Goal: Book appointment/travel/reservation

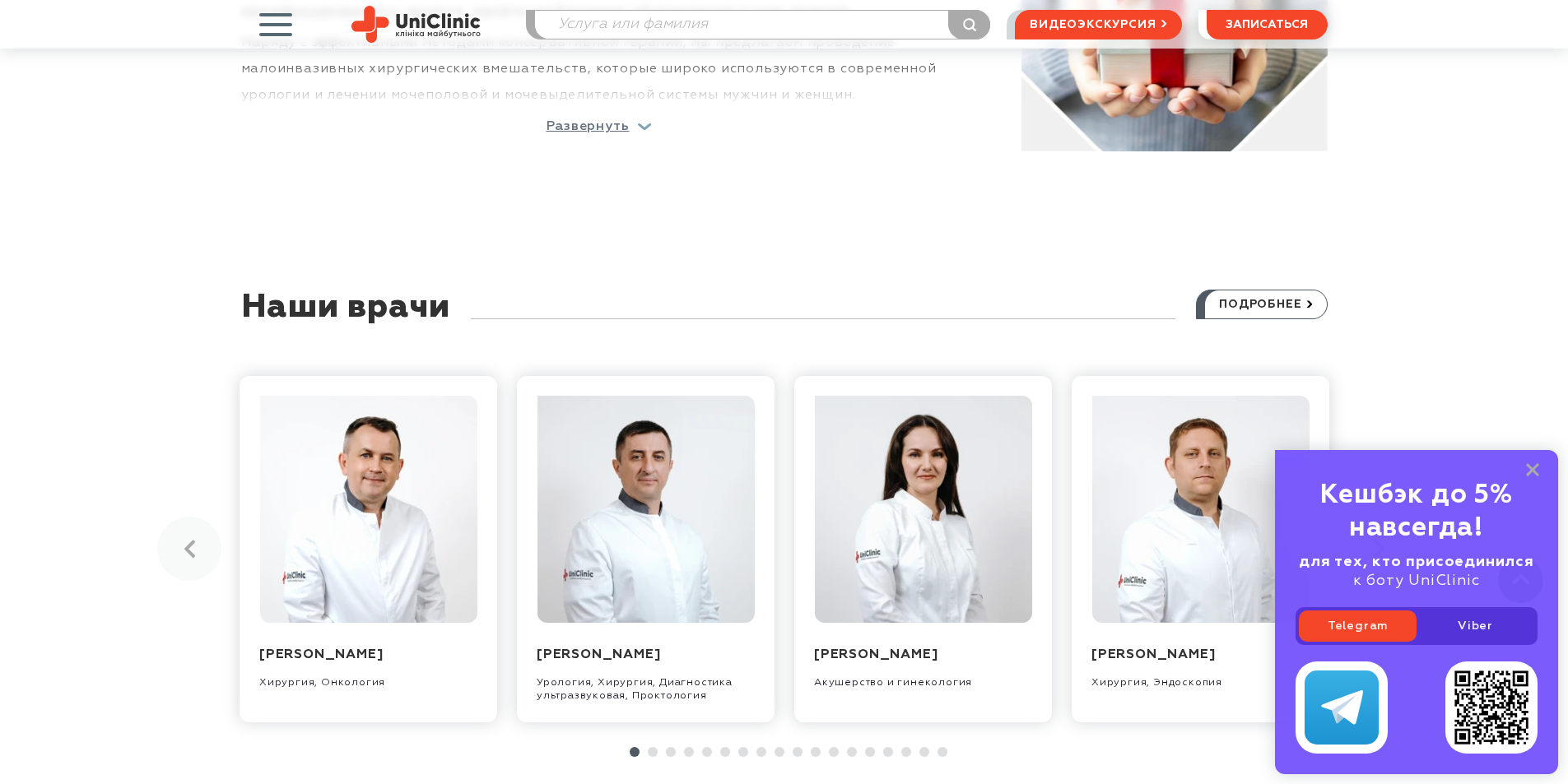
scroll to position [1398, 0]
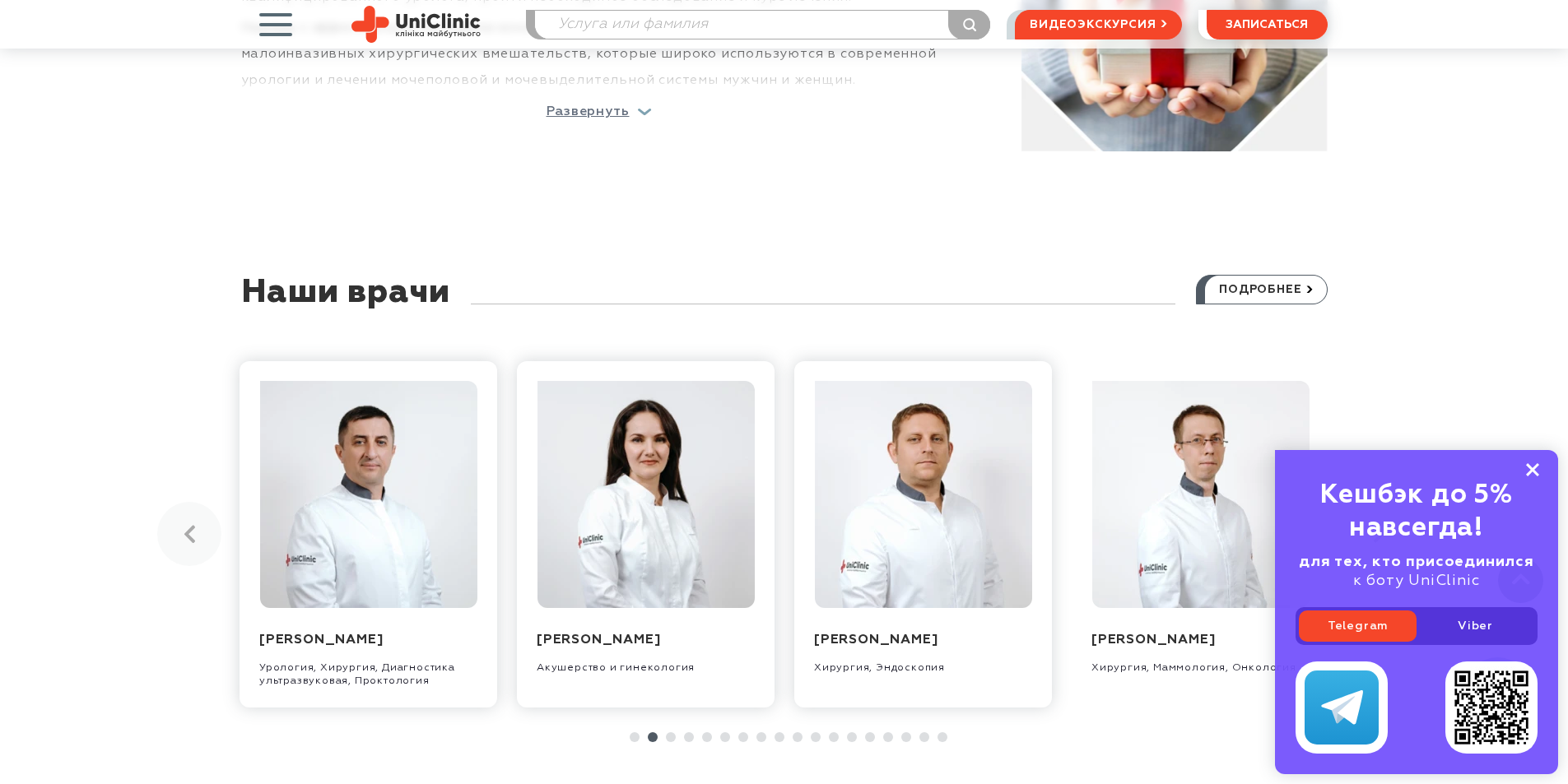
click at [1534, 466] on icon at bounding box center [1532, 470] width 13 height 14
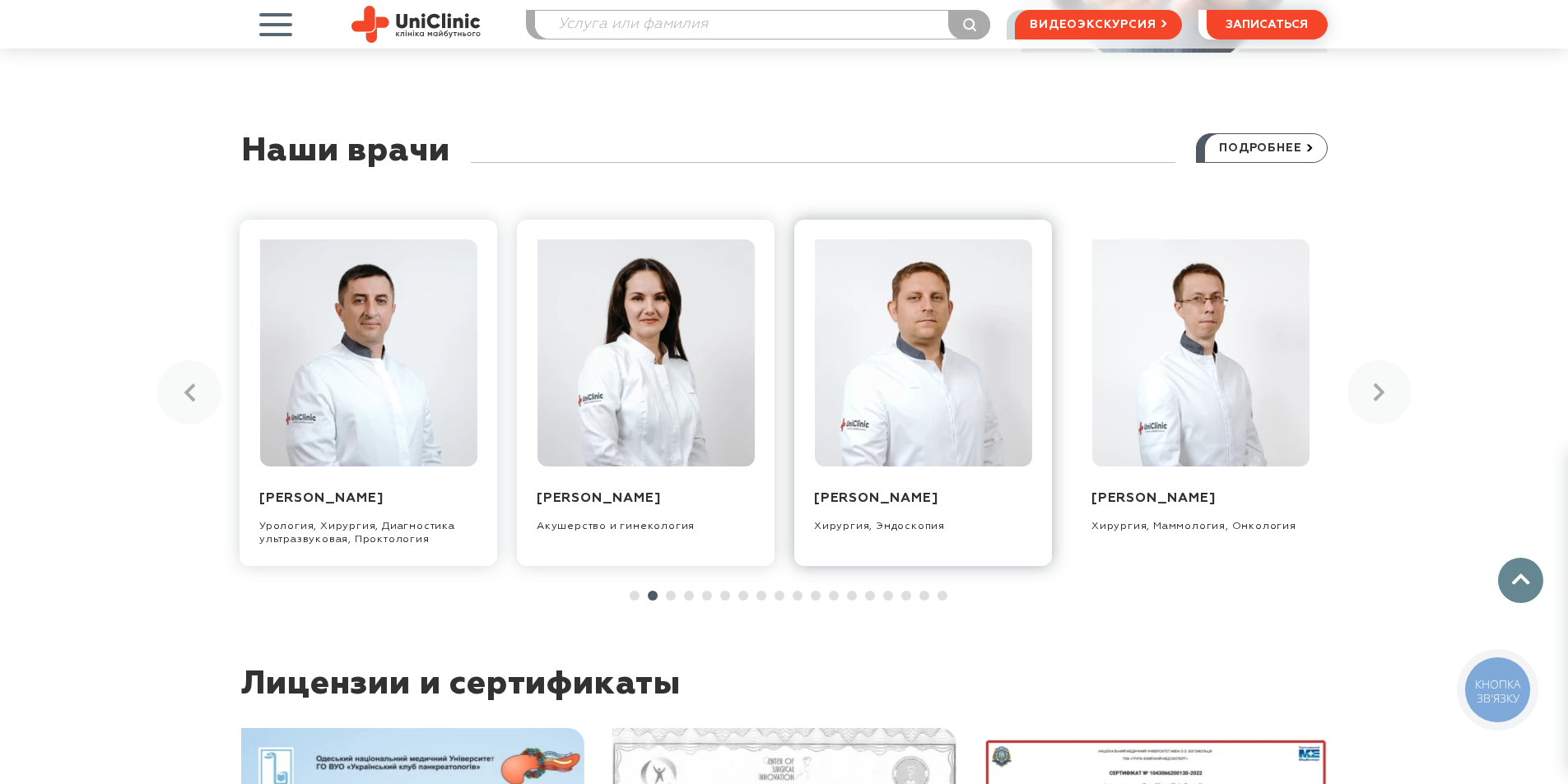
scroll to position [1563, 0]
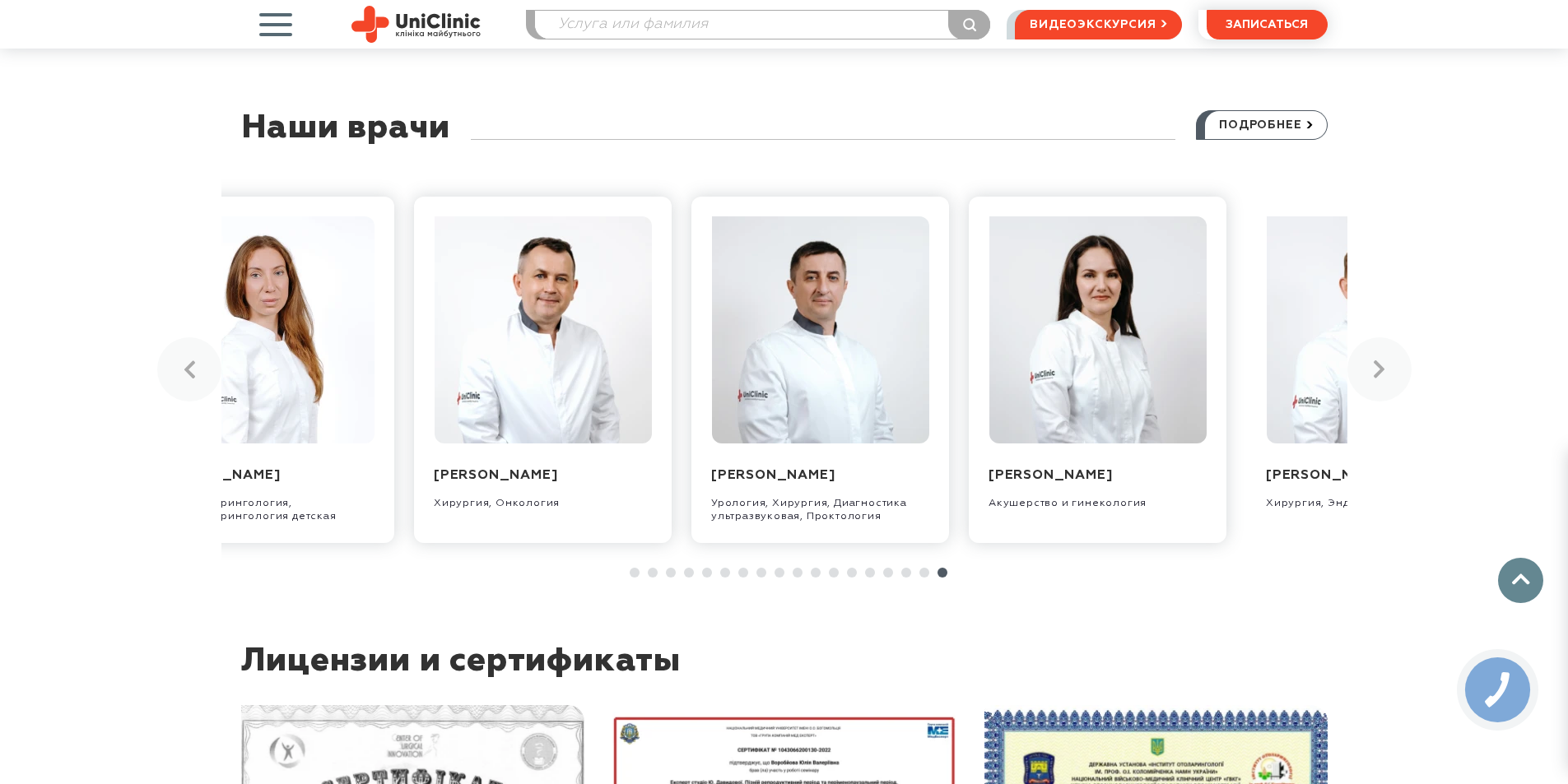
drag, startPoint x: 1041, startPoint y: 392, endPoint x: 1579, endPoint y: 405, distance: 538.2
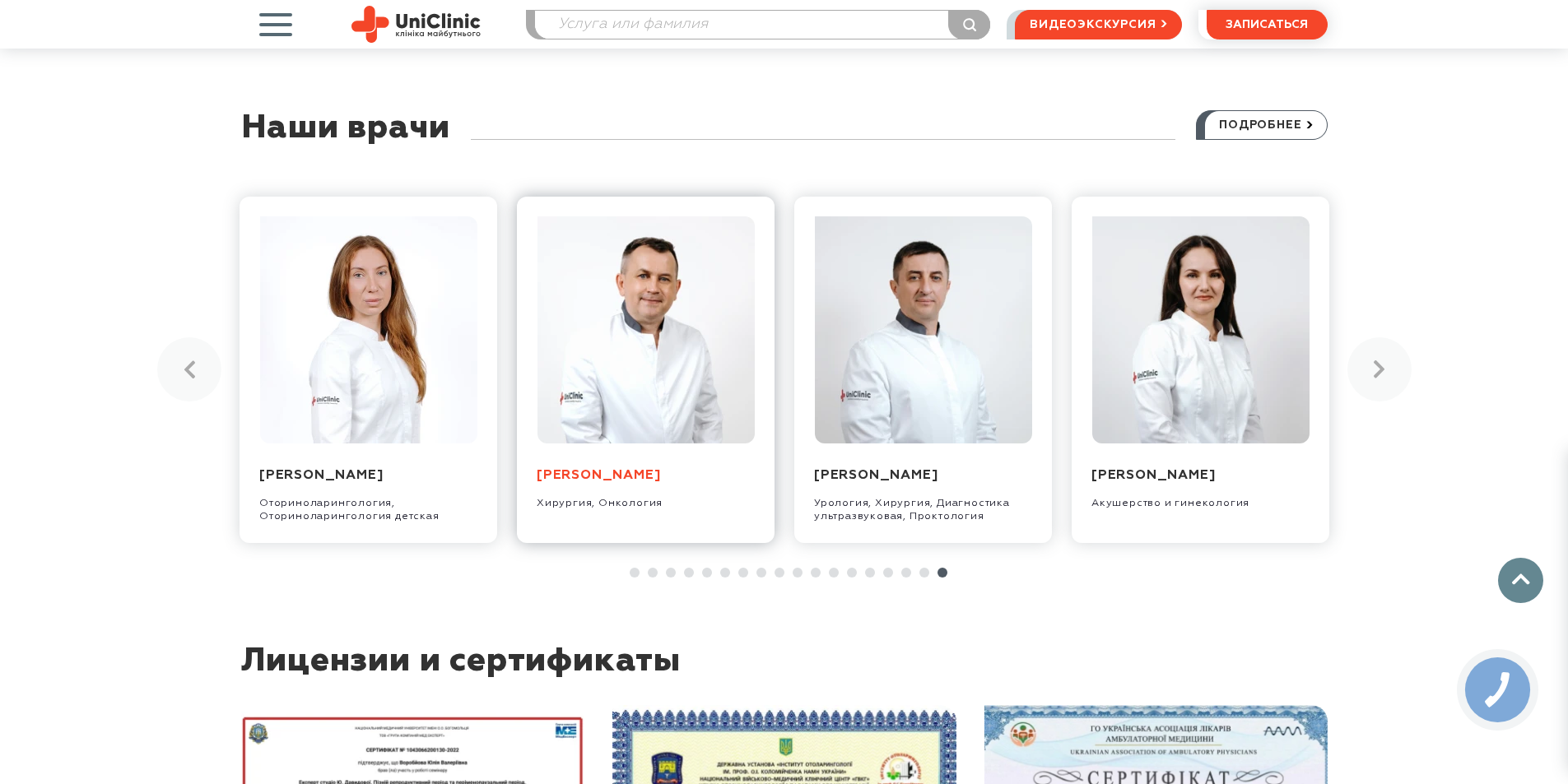
drag, startPoint x: 591, startPoint y: 454, endPoint x: 539, endPoint y: 468, distance: 53.9
click at [539, 468] on link "[PERSON_NAME]" at bounding box center [599, 475] width 124 height 13
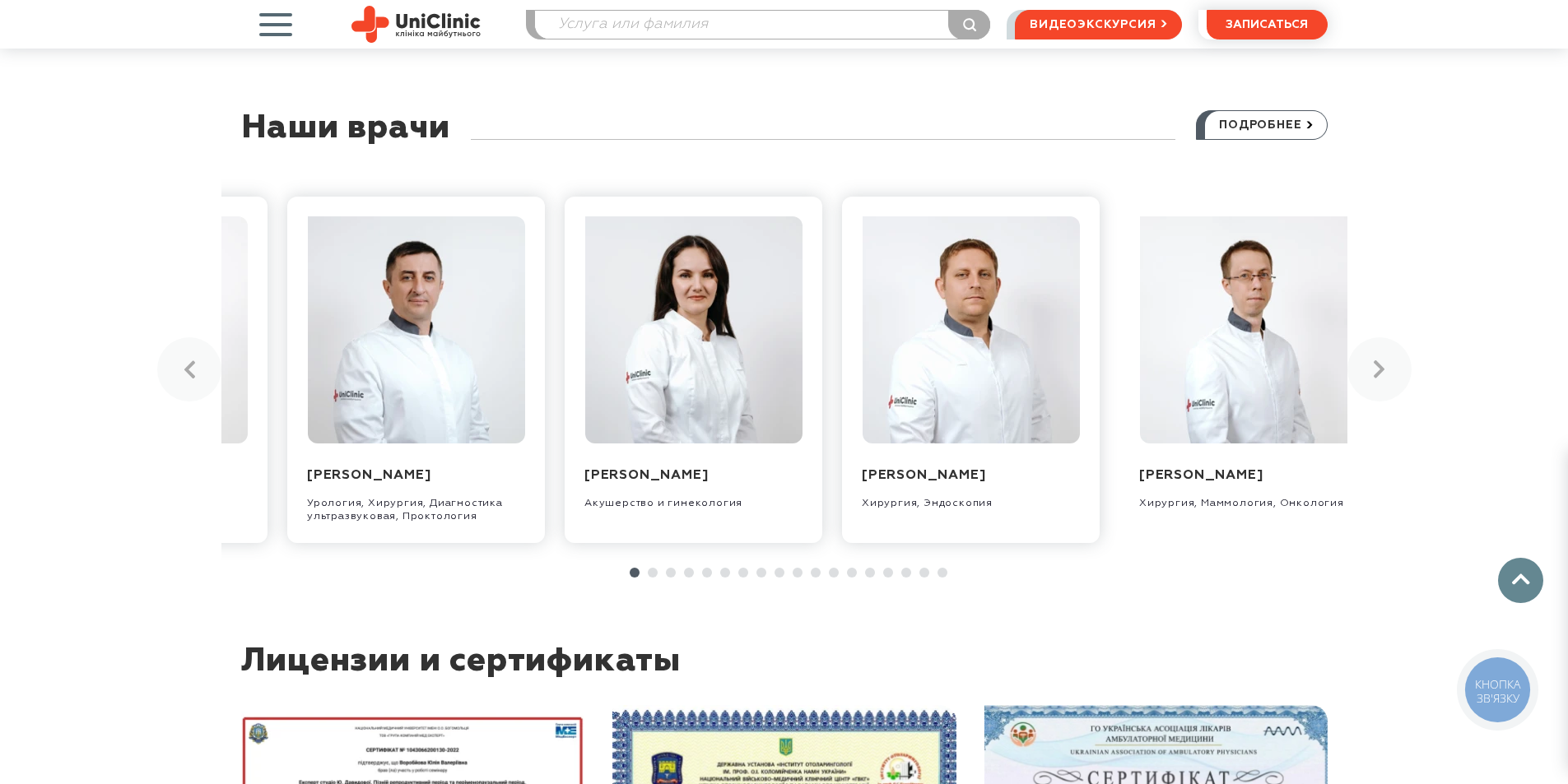
click at [326, 393] on div "Захарчук Александр Валентинович Хирургия, Онкология Масленников Владимир Владим…" at bounding box center [784, 370] width 1126 height 396
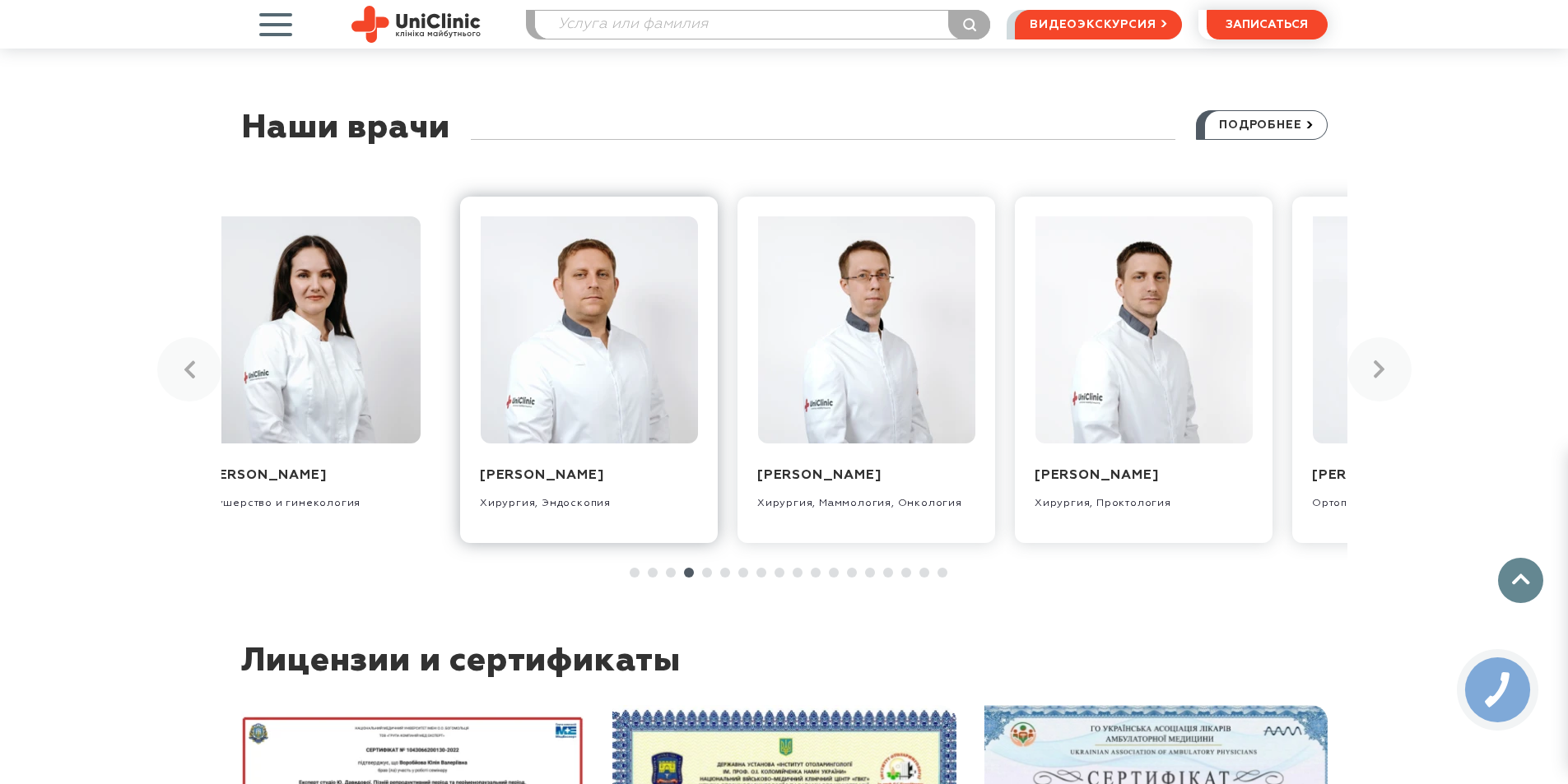
drag, startPoint x: 879, startPoint y: 362, endPoint x: 445, endPoint y: 397, distance: 435.4
click at [464, 396] on div "Захарчук Александр Валентинович Хирургия, Онкология Масленников Владимир Владим…" at bounding box center [784, 370] width 1126 height 396
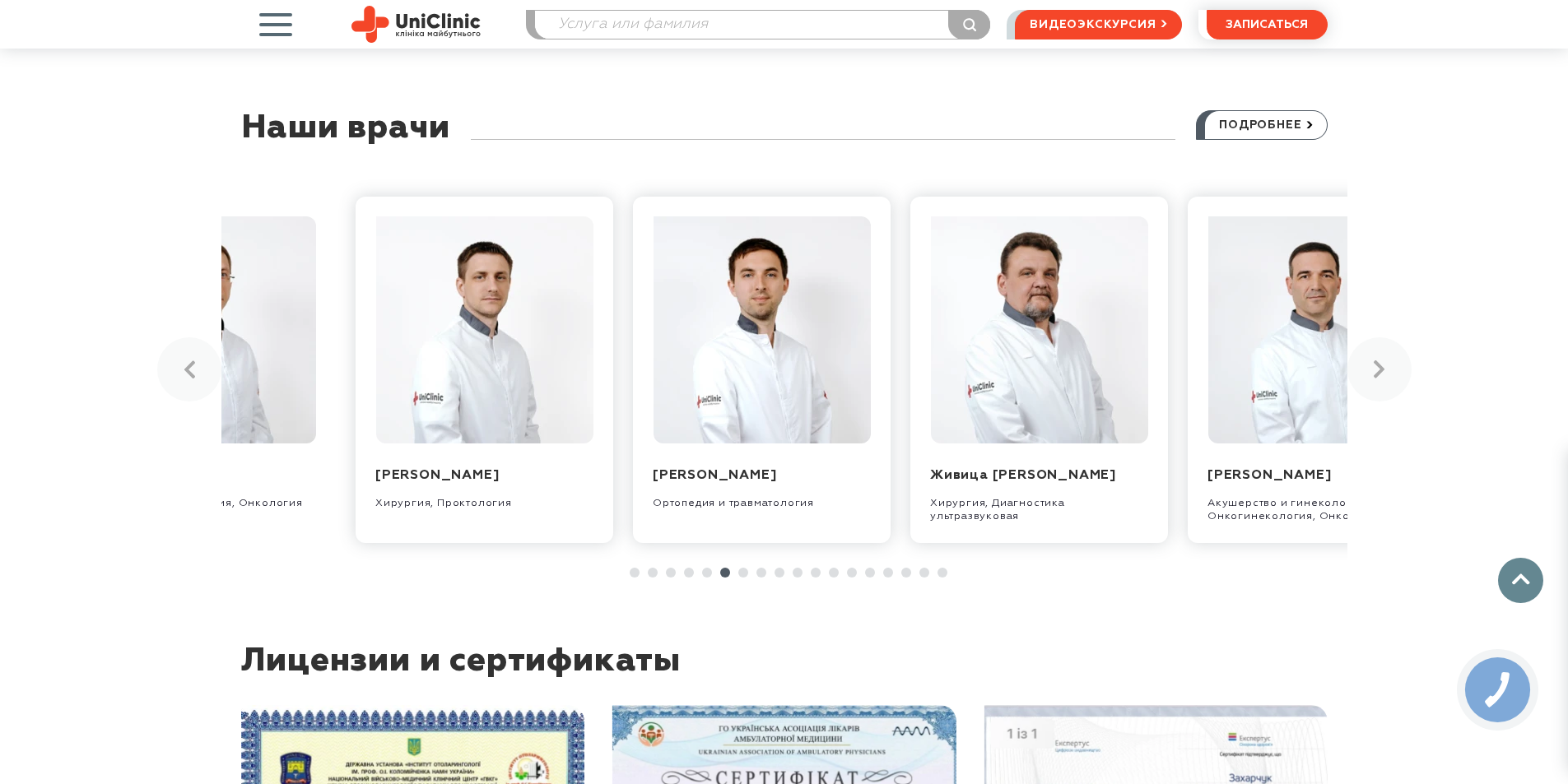
drag, startPoint x: 731, startPoint y: 374, endPoint x: 267, endPoint y: 437, distance: 468.3
click at [271, 436] on div "Захарчук Александр Валентинович Хирургия, Онкология Масленников Владимир Владим…" at bounding box center [784, 370] width 1126 height 396
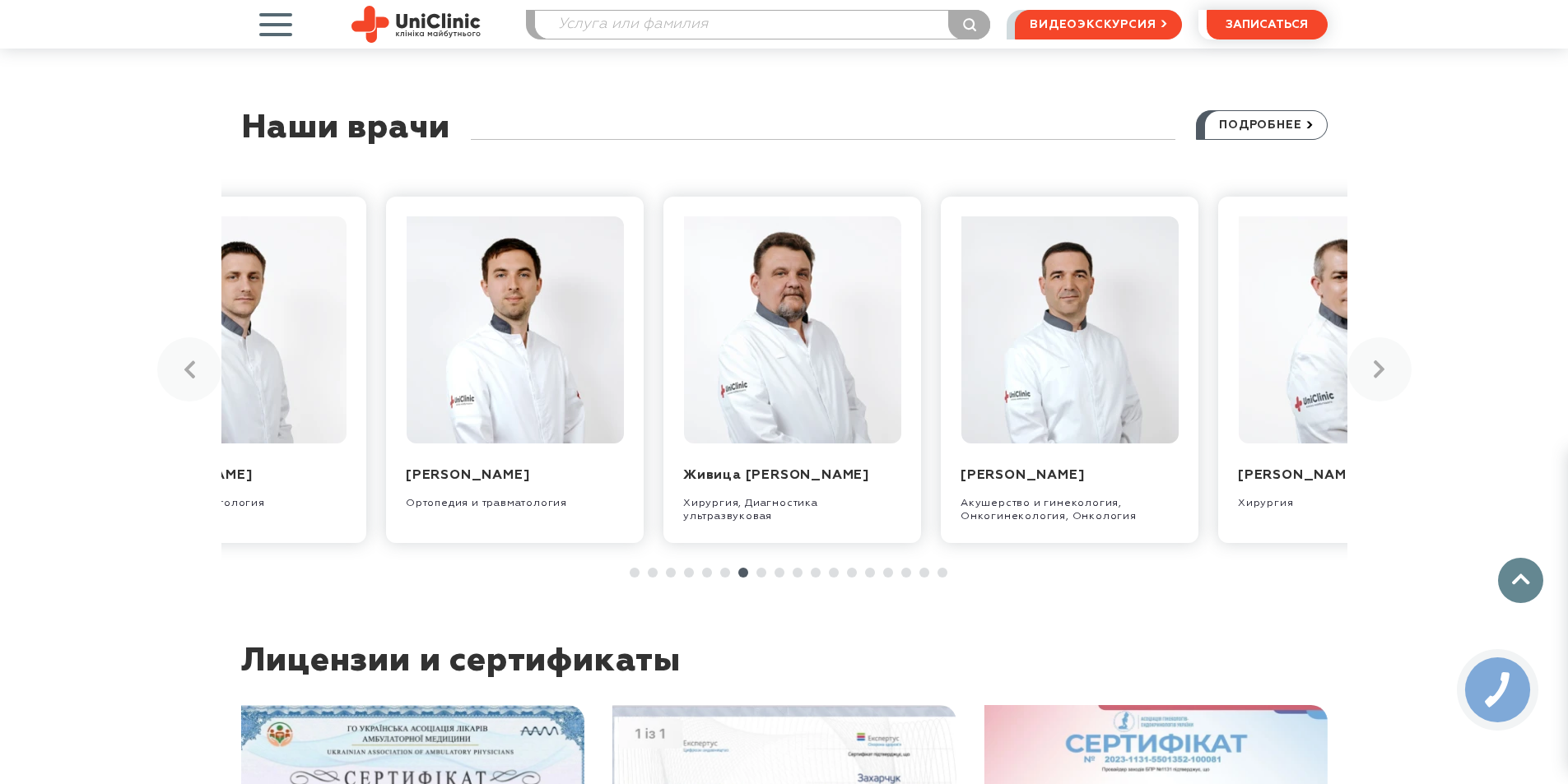
drag, startPoint x: 491, startPoint y: 376, endPoint x: 184, endPoint y: 414, distance: 309.3
click at [214, 409] on div "Наши врачи подробнее Захарчук Александр Валентинович Хирургия, Онкология Маслен…" at bounding box center [784, 344] width 1151 height 468
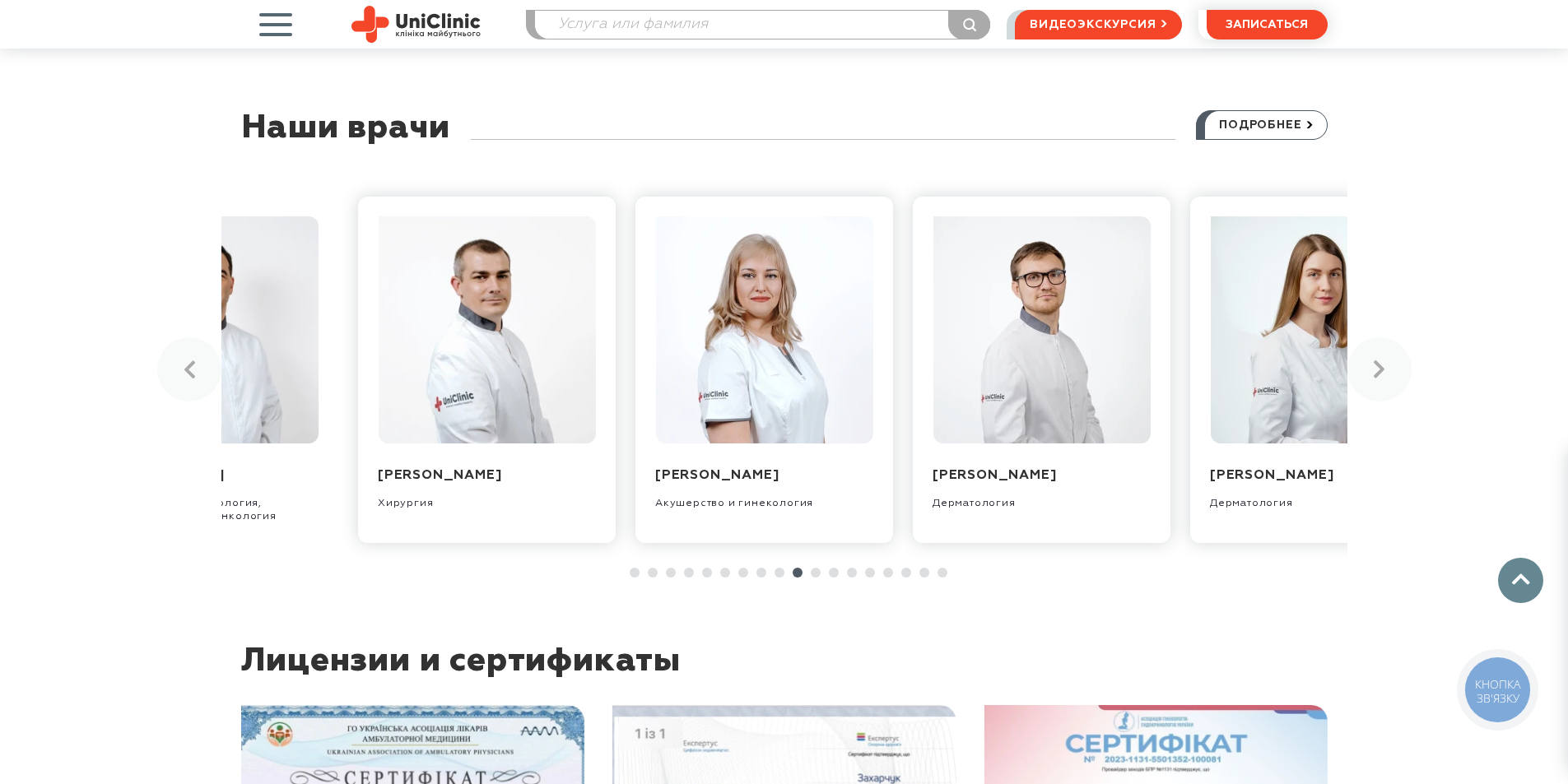
drag, startPoint x: 612, startPoint y: 363, endPoint x: 121, endPoint y: 406, distance: 492.9
click at [124, 406] on div "Наши врачи подробнее Захарчук Александр Валентинович Хирургия, Онкология Маслен…" at bounding box center [784, 344] width 1568 height 468
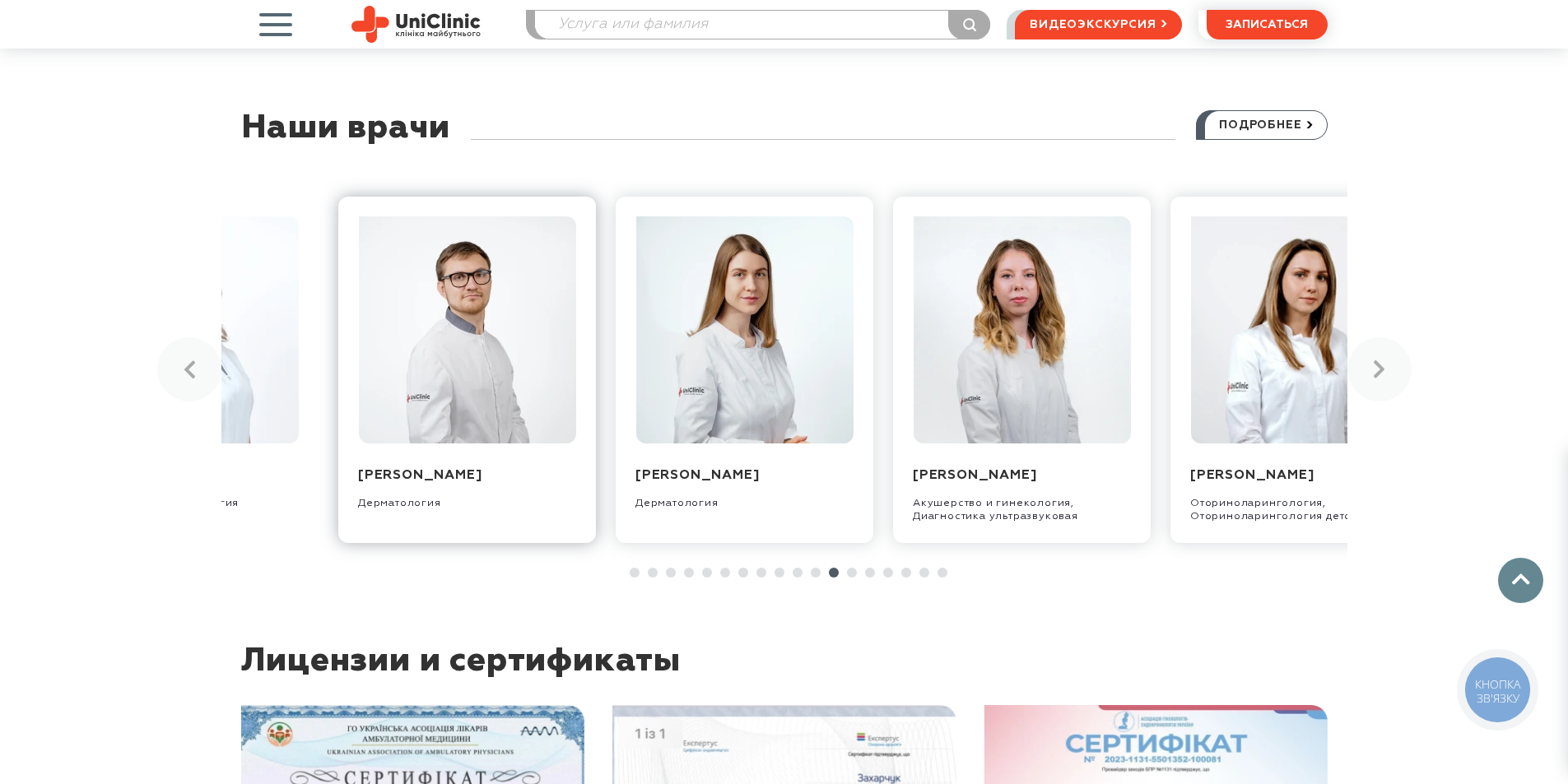
drag, startPoint x: 847, startPoint y: 338, endPoint x: 301, endPoint y: 377, distance: 547.4
click at [321, 374] on div "Захарчук Александр Валентинович Хирургия, Онкология Масленников Владимир Владим…" at bounding box center [784, 370] width 1126 height 396
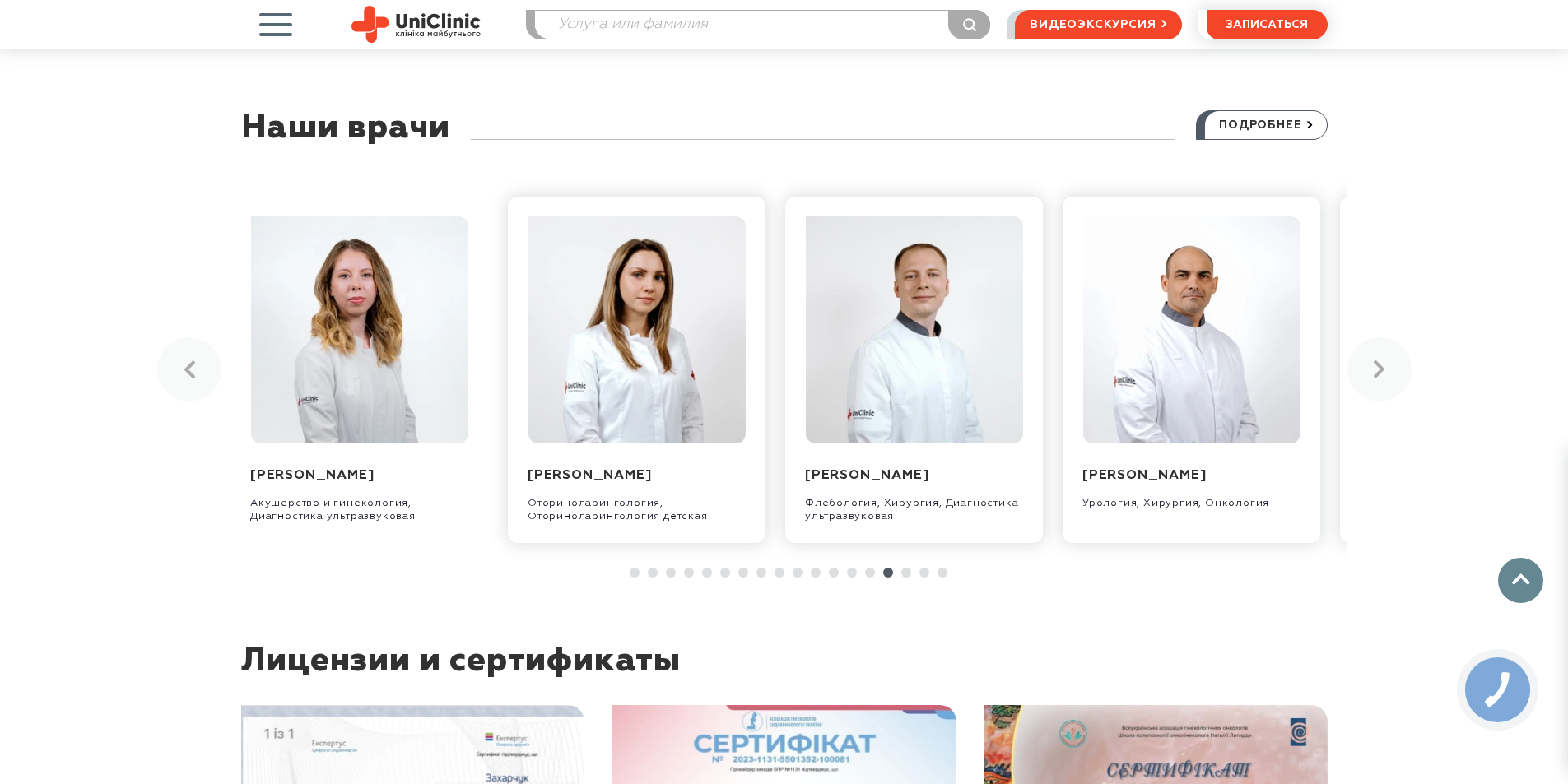
drag, startPoint x: 644, startPoint y: 356, endPoint x: 68, endPoint y: 406, distance: 578.2
click at [75, 405] on div "Наши врачи подробнее Захарчук Александр Валентинович Хирургия, Онкология Маслен…" at bounding box center [784, 344] width 1568 height 468
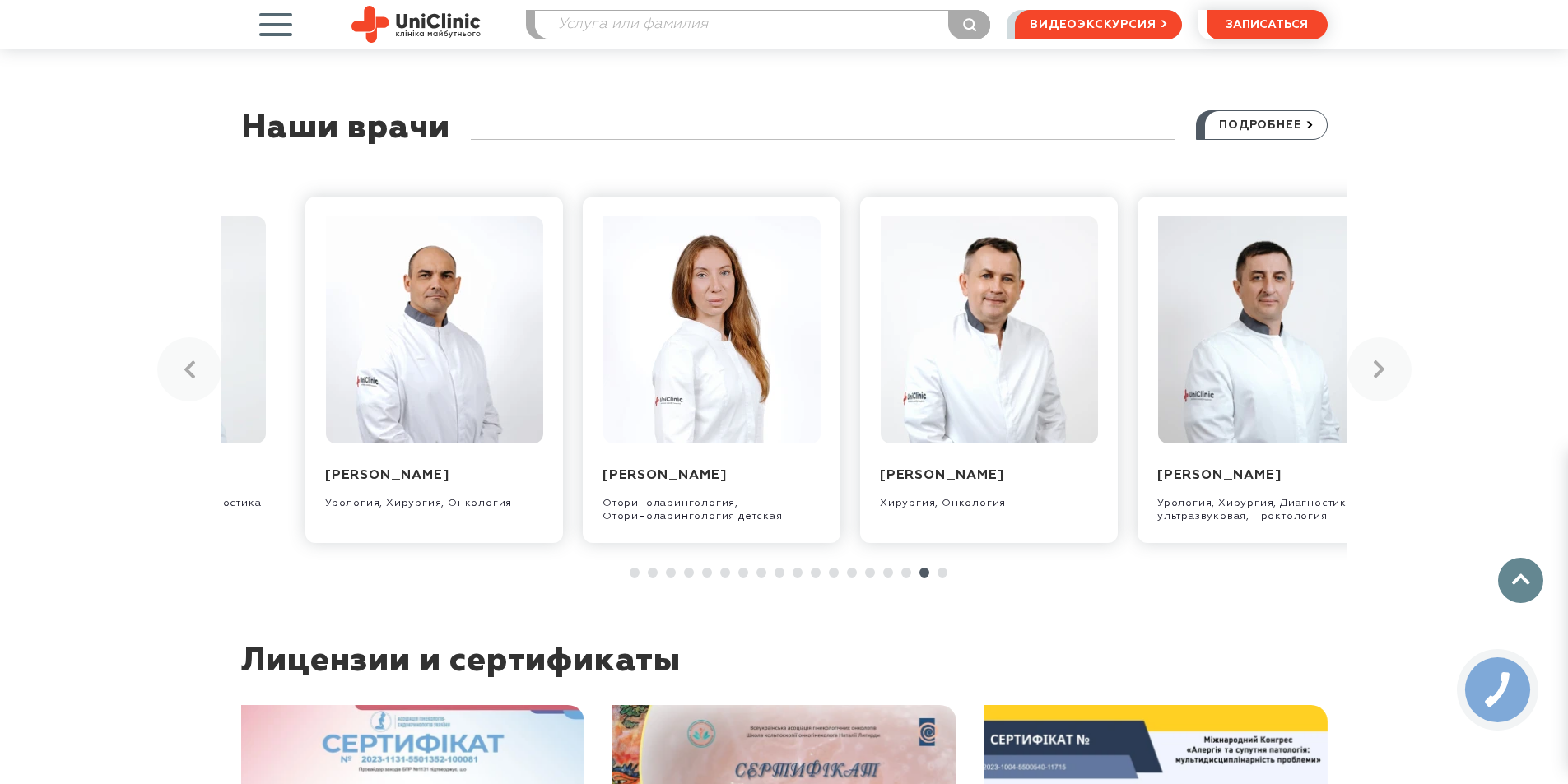
drag, startPoint x: 633, startPoint y: 337, endPoint x: 48, endPoint y: 409, distance: 589.4
click at [62, 407] on div "Наши врачи подробнее Захарчук Александр Валентинович Хирургия, Онкология Маслен…" at bounding box center [784, 344] width 1568 height 468
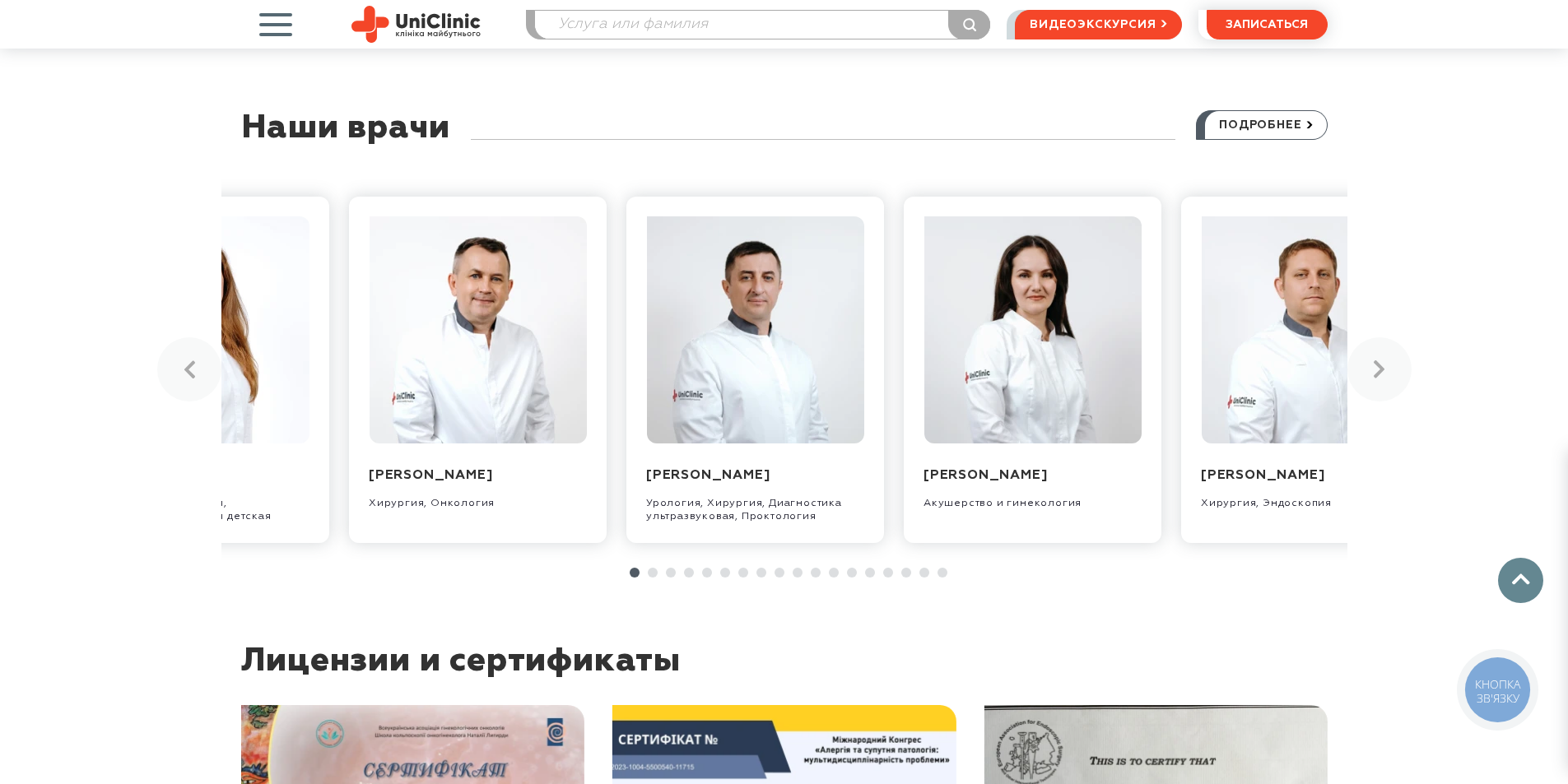
drag, startPoint x: 412, startPoint y: 371, endPoint x: 101, endPoint y: 403, distance: 312.6
click at [101, 403] on div "Наши врачи подробнее Захарчук Александр Валентинович Хирургия, Онкология Маслен…" at bounding box center [784, 344] width 1568 height 468
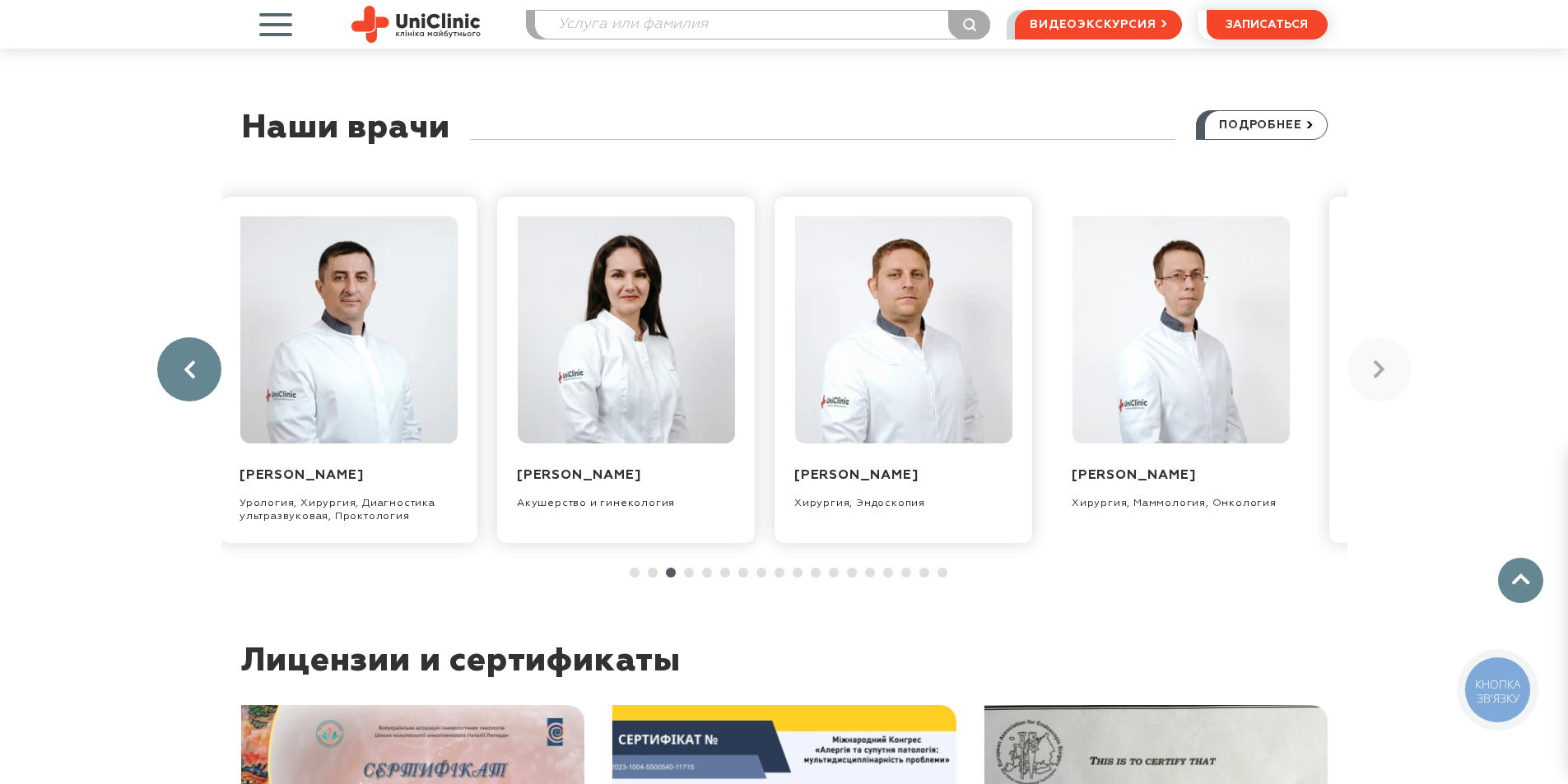
drag, startPoint x: 683, startPoint y: 362, endPoint x: 173, endPoint y: 386, distance: 510.6
click at [221, 384] on div "Захарчук Александр Валентинович Хирургия, Онкология Масленников Владимир Владим…" at bounding box center [784, 370] width 1126 height 396
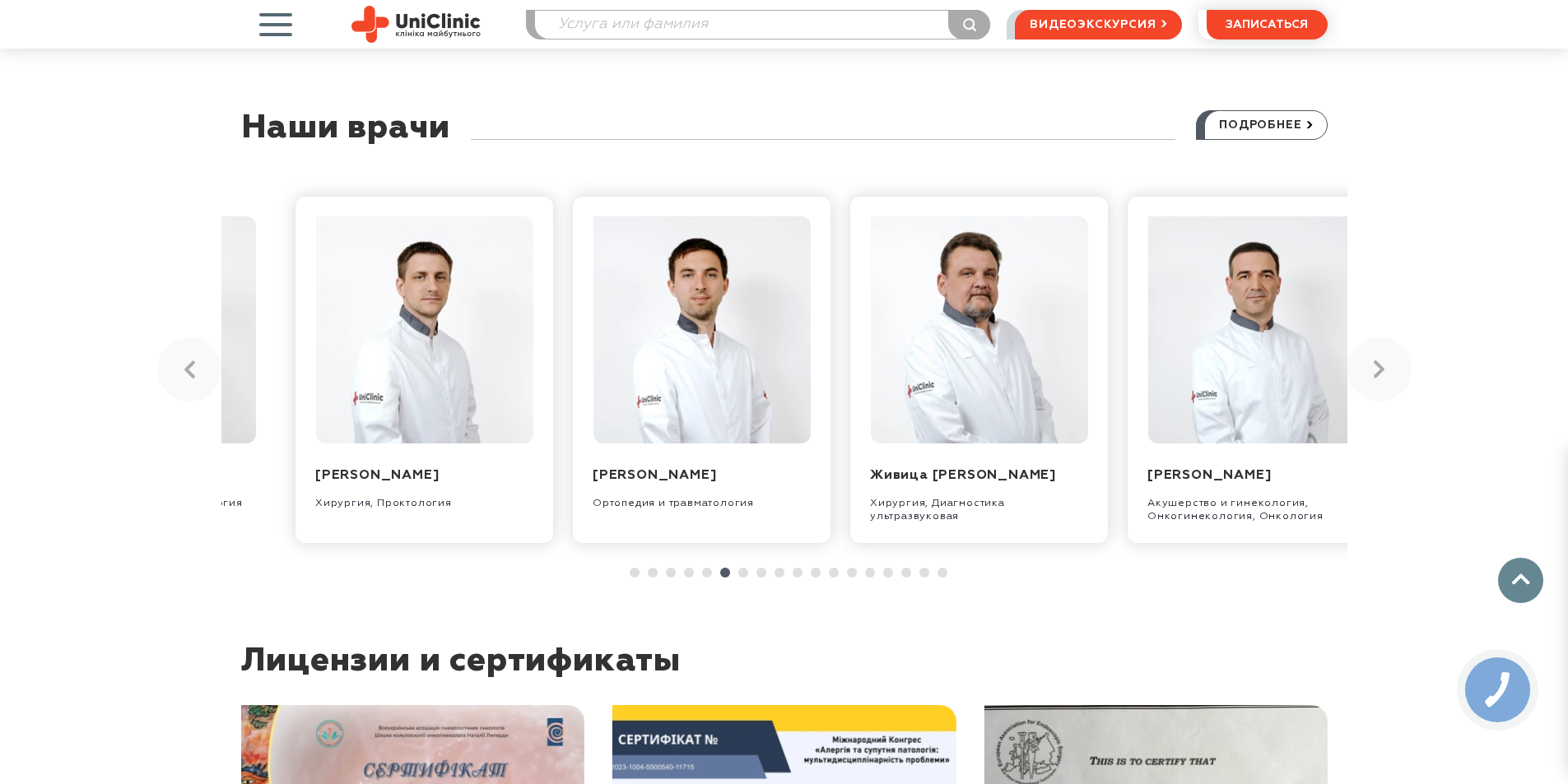
drag, startPoint x: 508, startPoint y: 367, endPoint x: 0, endPoint y: 402, distance: 509.2
click at [0, 402] on div "Наши врачи подробнее Захарчук Александр Валентинович Хирургия, Онкология Маслен…" at bounding box center [784, 344] width 1568 height 468
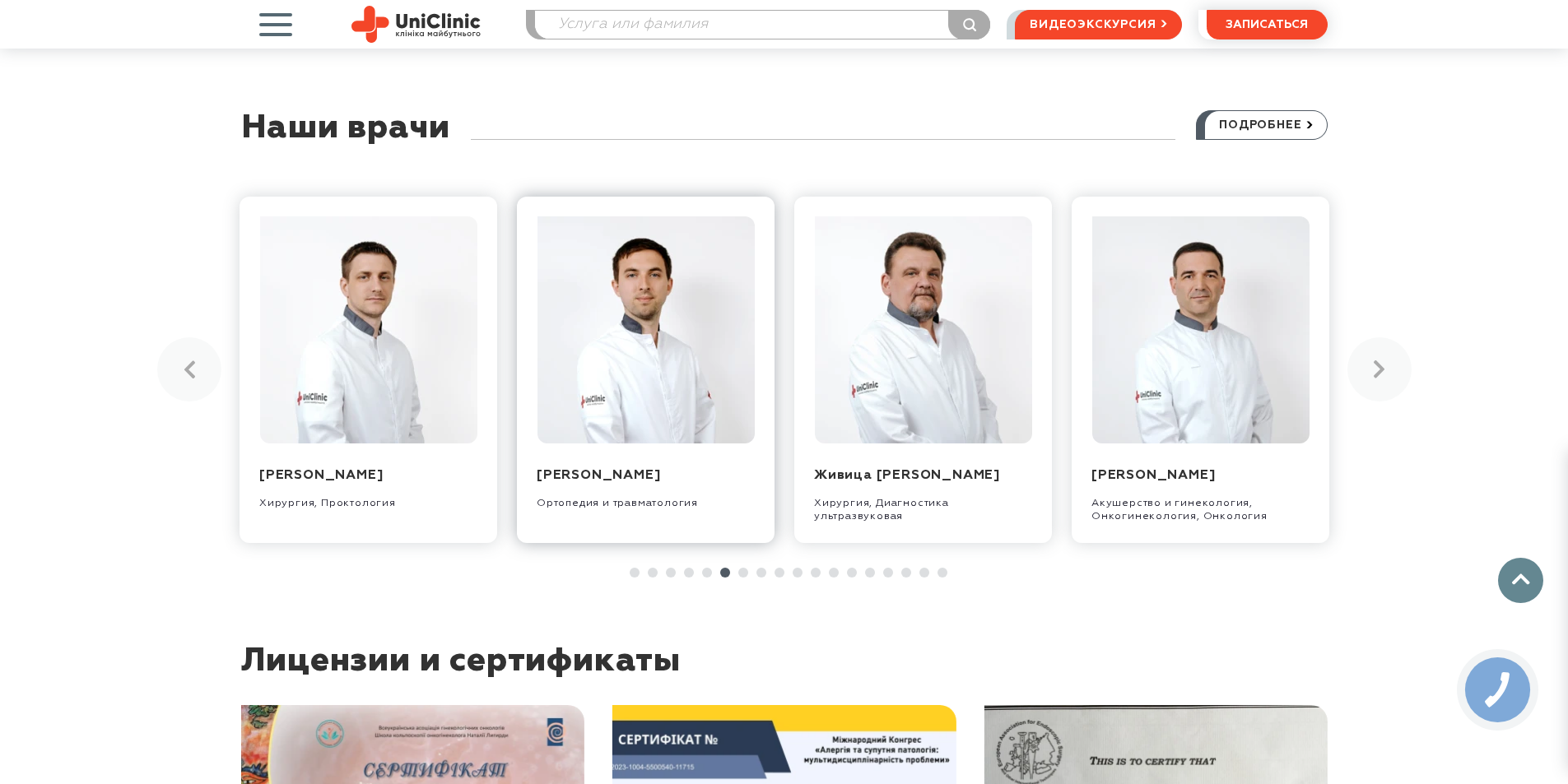
drag, startPoint x: 664, startPoint y: 355, endPoint x: 277, endPoint y: 375, distance: 387.5
click at [289, 374] on div "Захарчук Александр Валентинович Хирургия, Онкология Масленников Владимир Владим…" at bounding box center [784, 370] width 1126 height 396
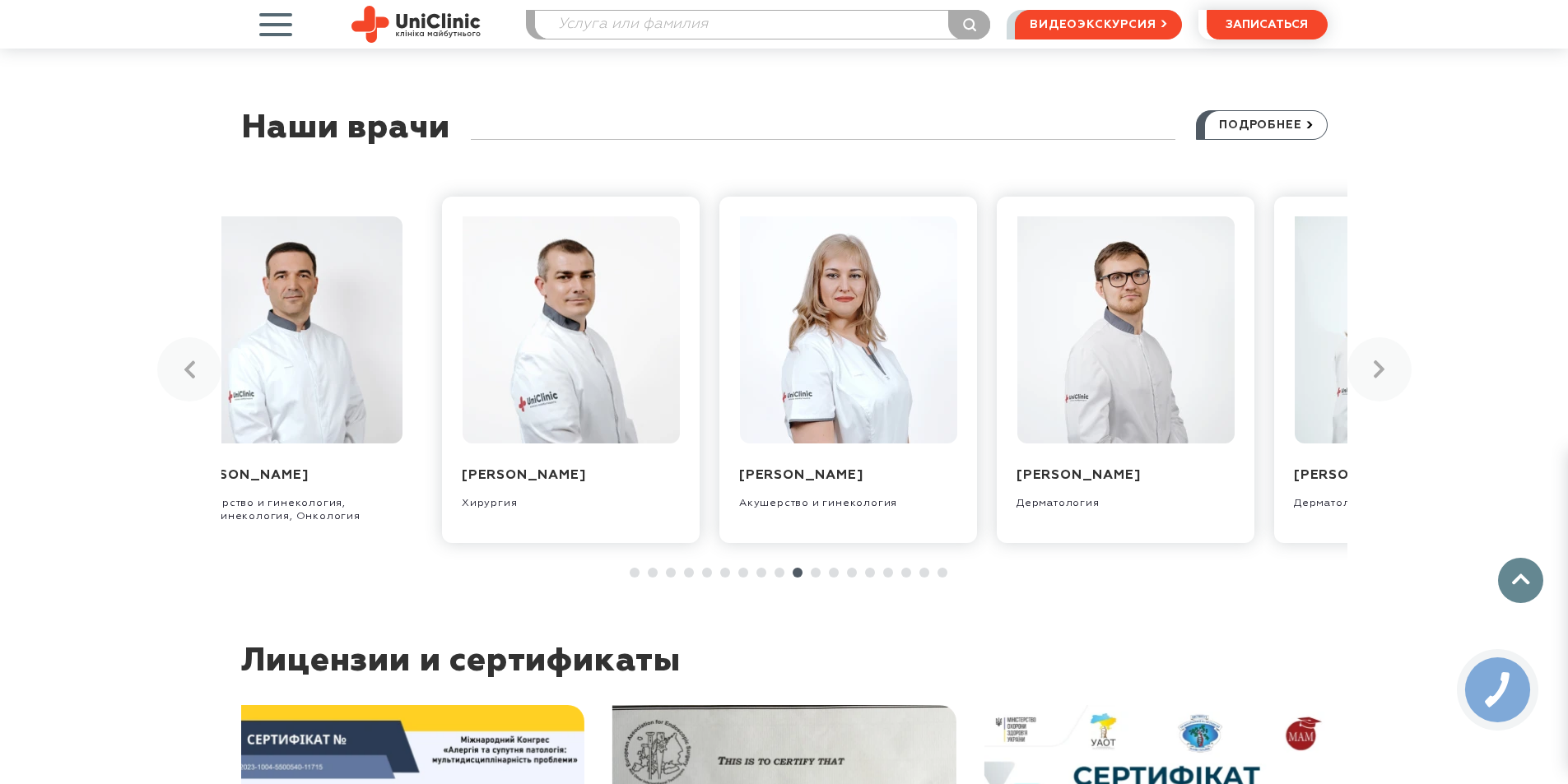
drag, startPoint x: 550, startPoint y: 355, endPoint x: 102, endPoint y: 389, distance: 449.3
click at [221, 384] on div "Захарчук Александр Валентинович Хирургия, Онкология Масленников Владимир Владим…" at bounding box center [784, 370] width 1126 height 396
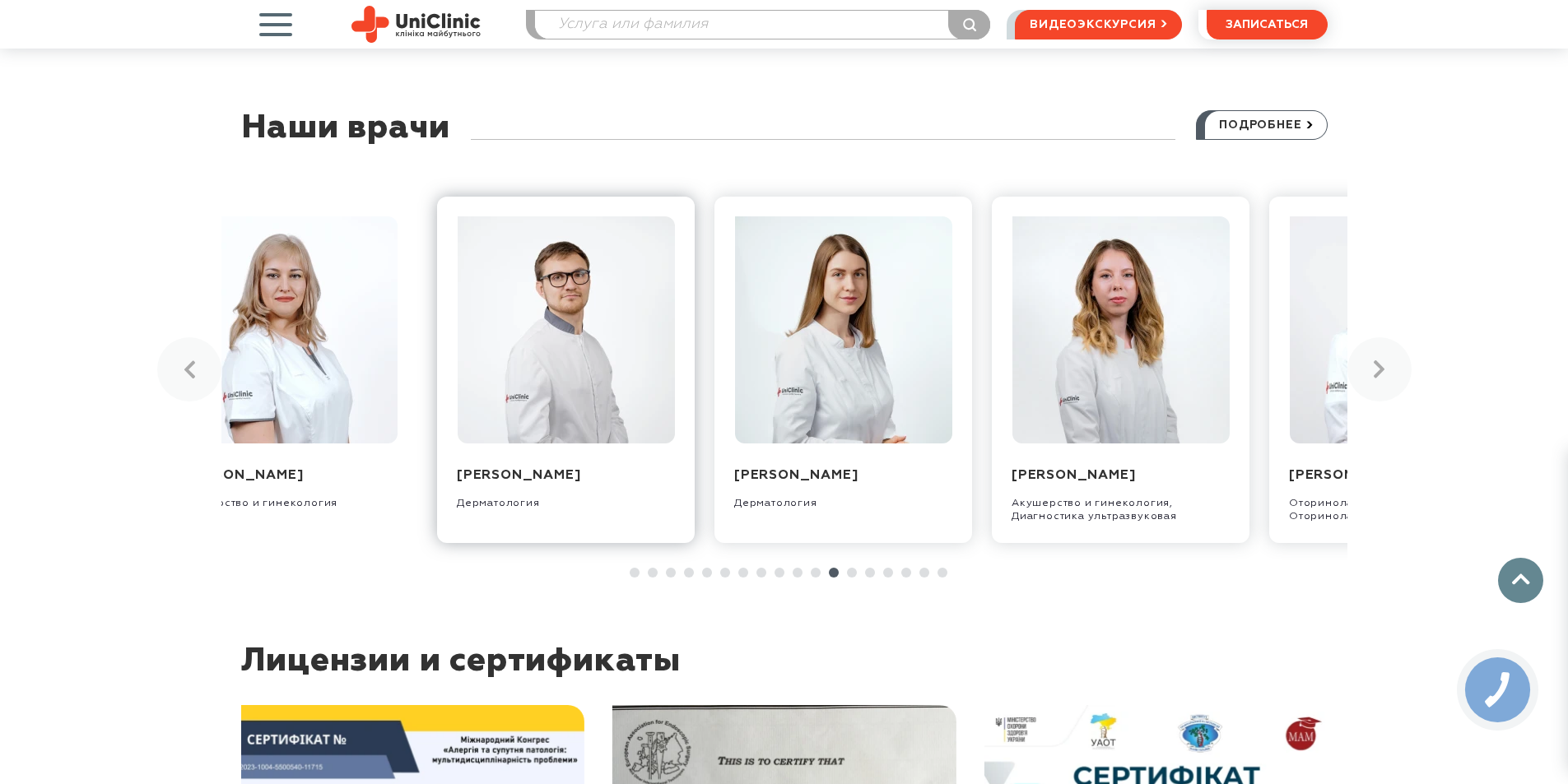
drag, startPoint x: 807, startPoint y: 343, endPoint x: 262, endPoint y: 377, distance: 546.1
click at [280, 376] on div "Захарчук Александр Валентинович Хирургия, Онкология Масленников Владимир Владим…" at bounding box center [784, 370] width 1126 height 396
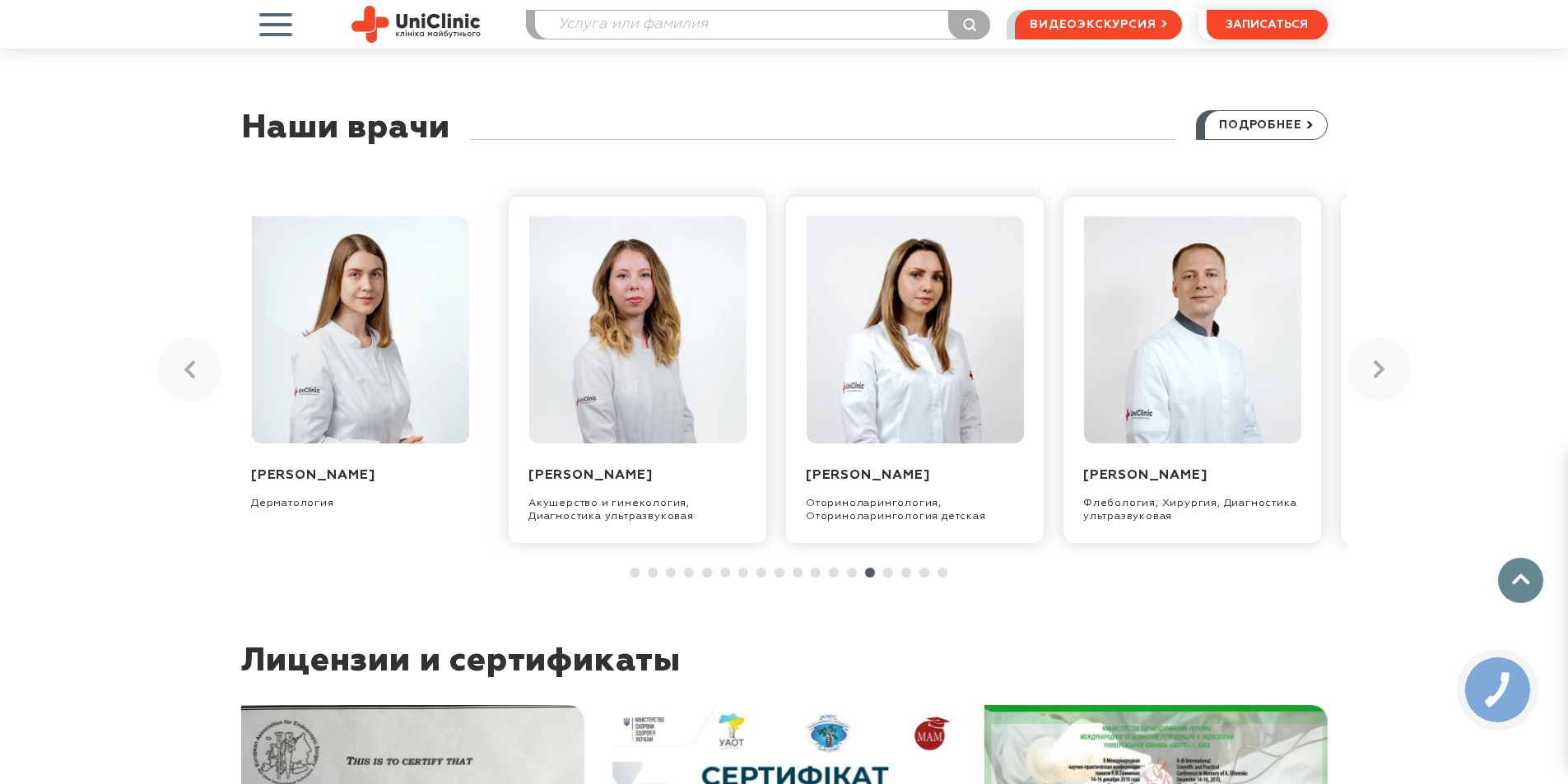
drag, startPoint x: 370, startPoint y: 372, endPoint x: 161, endPoint y: 384, distance: 209.3
click at [221, 384] on div "Захарчук Александр Валентинович Хирургия, Онкология Масленников Владимир Владим…" at bounding box center [784, 370] width 1126 height 396
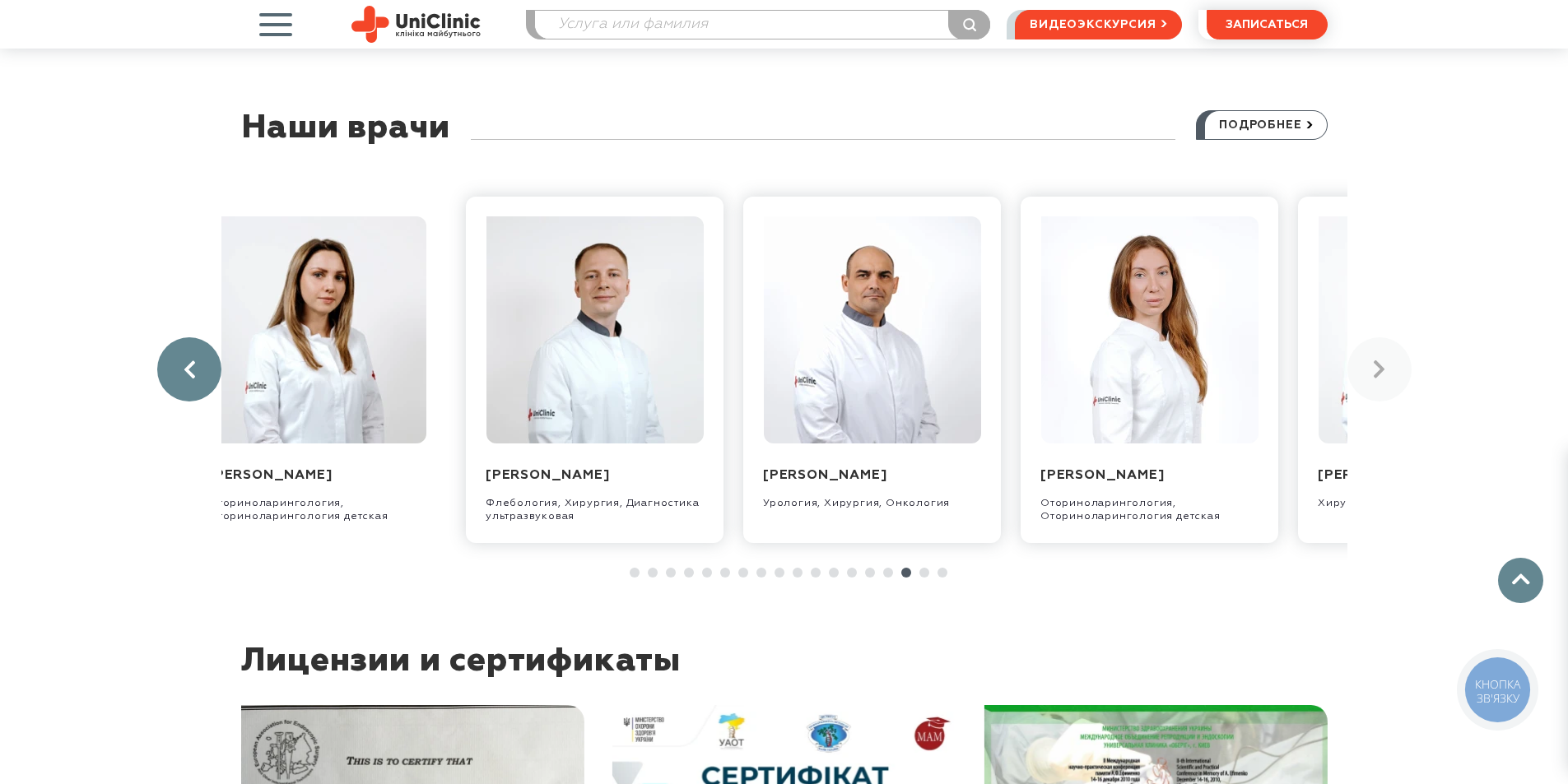
drag, startPoint x: 532, startPoint y: 355, endPoint x: 176, endPoint y: 384, distance: 357.2
click at [221, 384] on div "Захарчук Александр Валентинович Хирургия, Онкология Масленников Владимир Владим…" at bounding box center [784, 370] width 1126 height 396
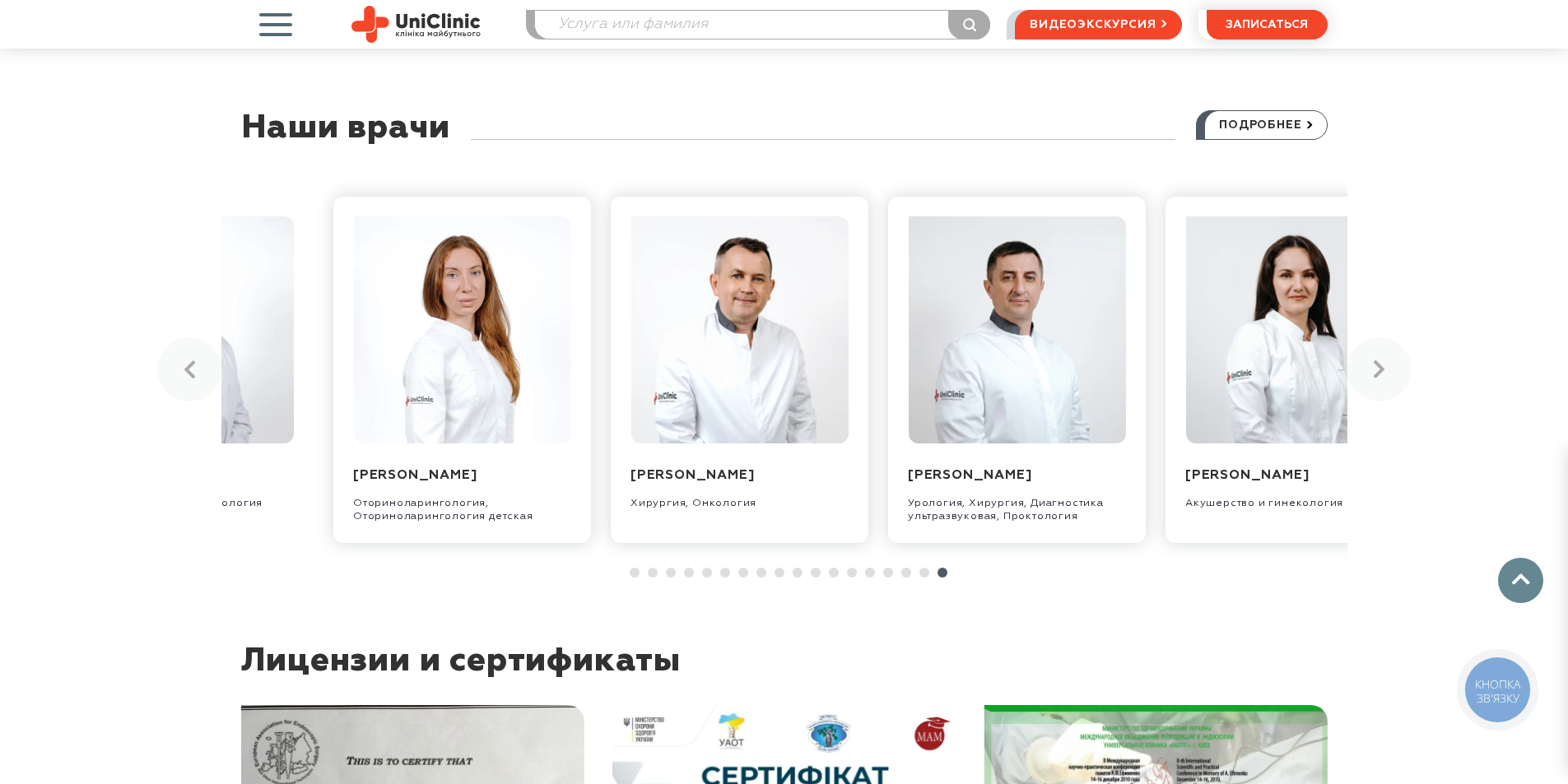
drag, startPoint x: 552, startPoint y: 350, endPoint x: 66, endPoint y: 386, distance: 487.3
click at [75, 385] on div "Наши врачи подробнее Захарчук Александр Валентинович Хирургия, Онкология Маслен…" at bounding box center [784, 344] width 1568 height 468
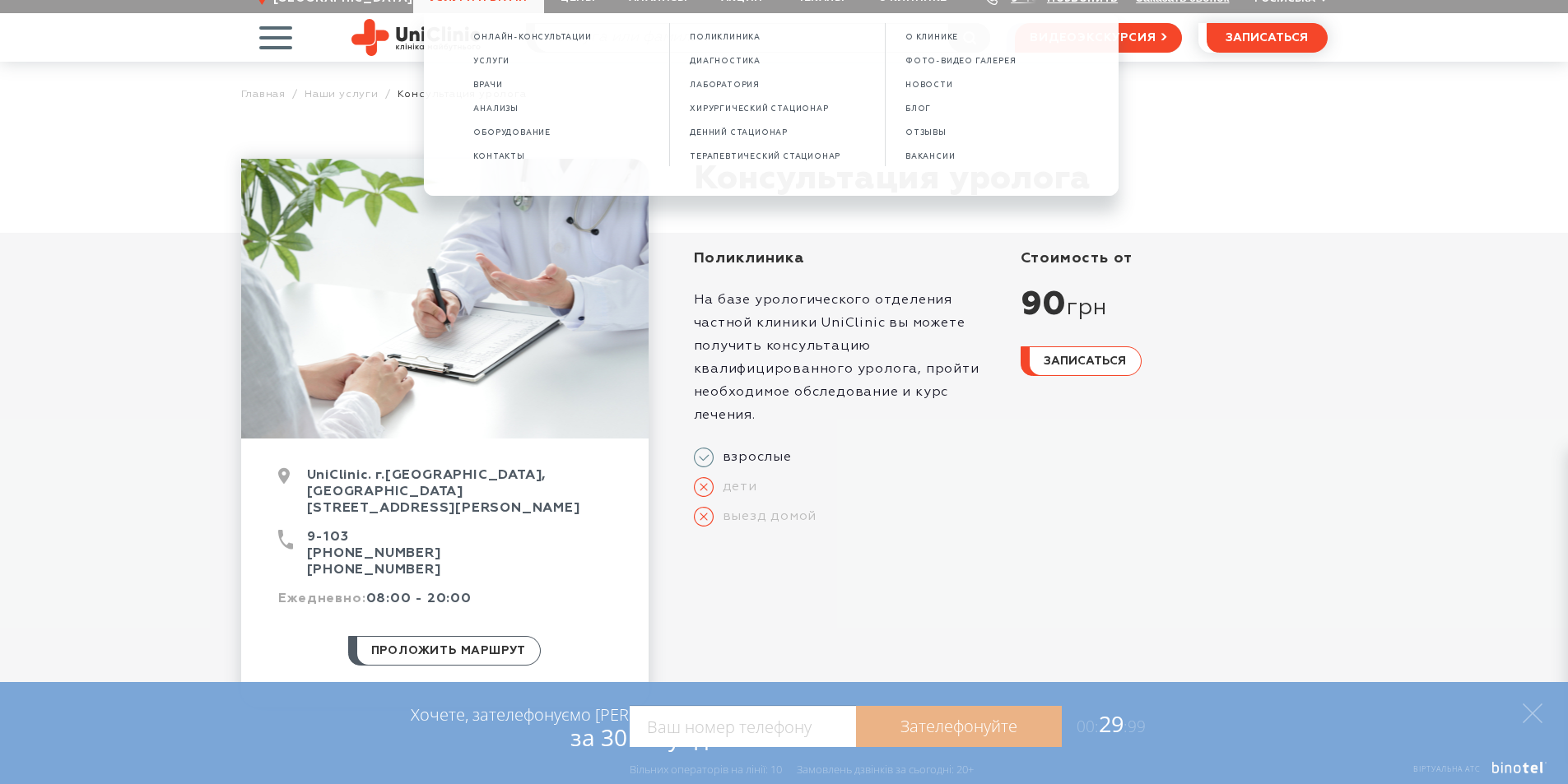
scroll to position [0, 0]
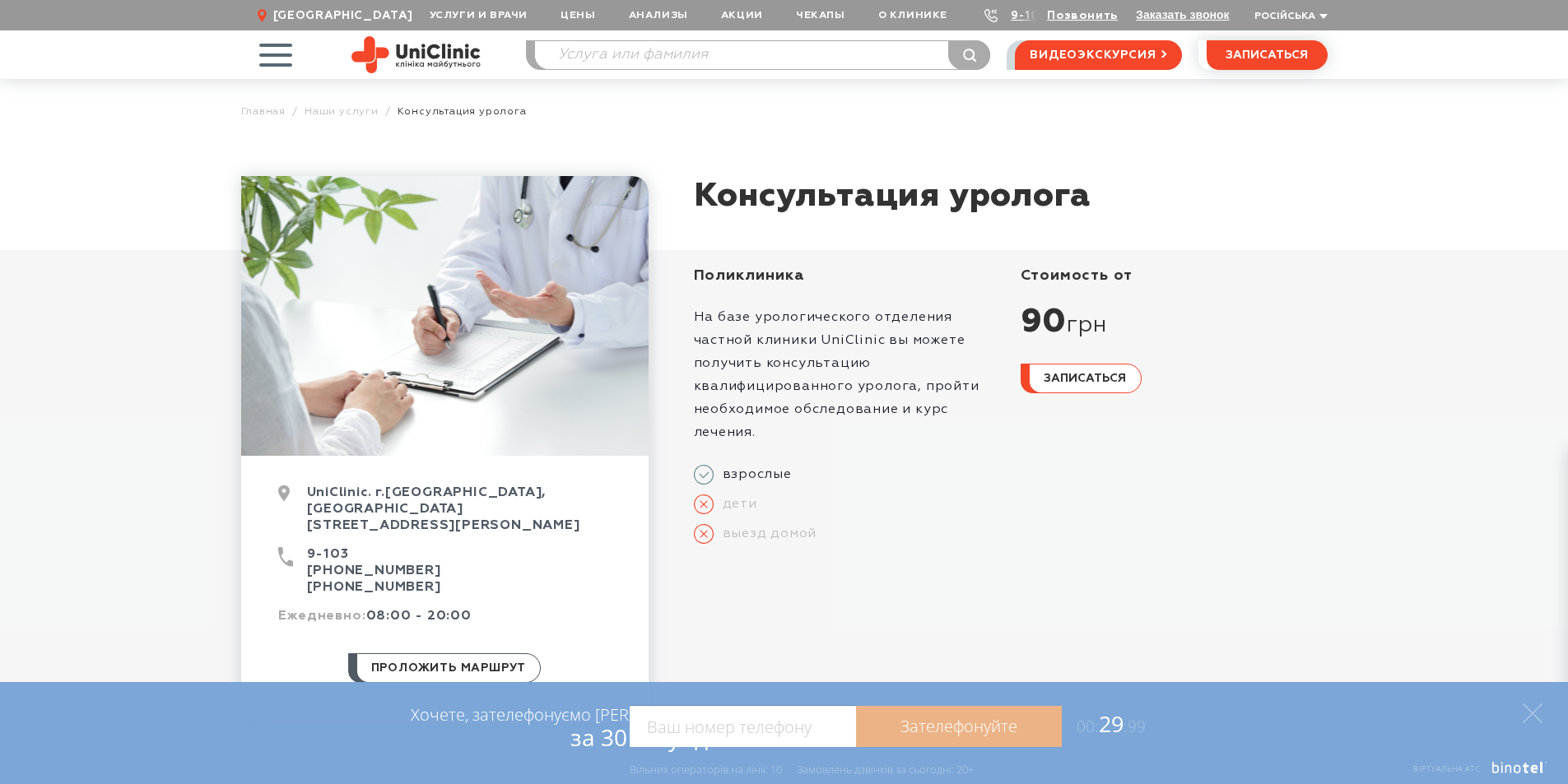
drag, startPoint x: 1022, startPoint y: 600, endPoint x: 997, endPoint y: 597, distance: 25.2
click at [1019, 600] on div "Консультация уролога Поликлиника На базе урологического отделения частной клини…" at bounding box center [988, 450] width 679 height 548
